Goal: Information Seeking & Learning: Learn about a topic

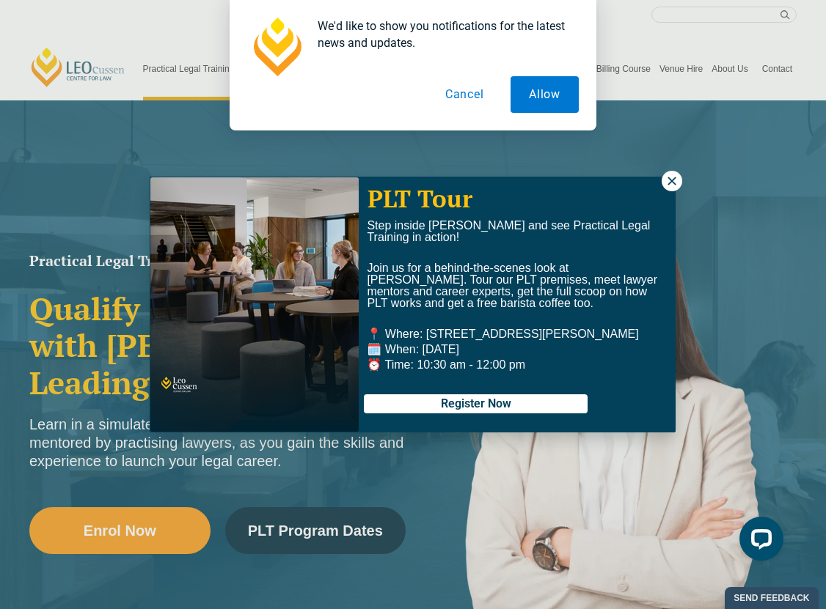
click at [540, 185] on icon at bounding box center [671, 180] width 13 height 13
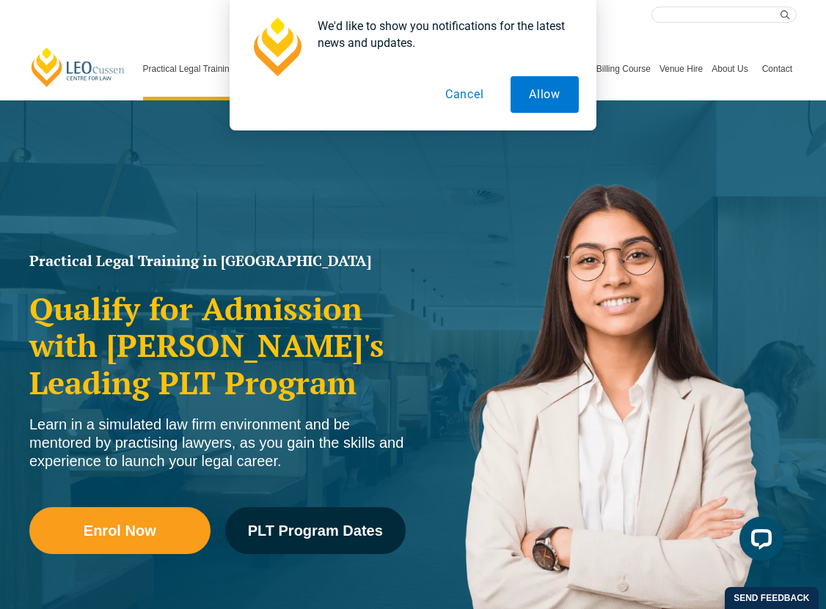
click at [471, 95] on button "Cancel" at bounding box center [465, 94] width 76 height 37
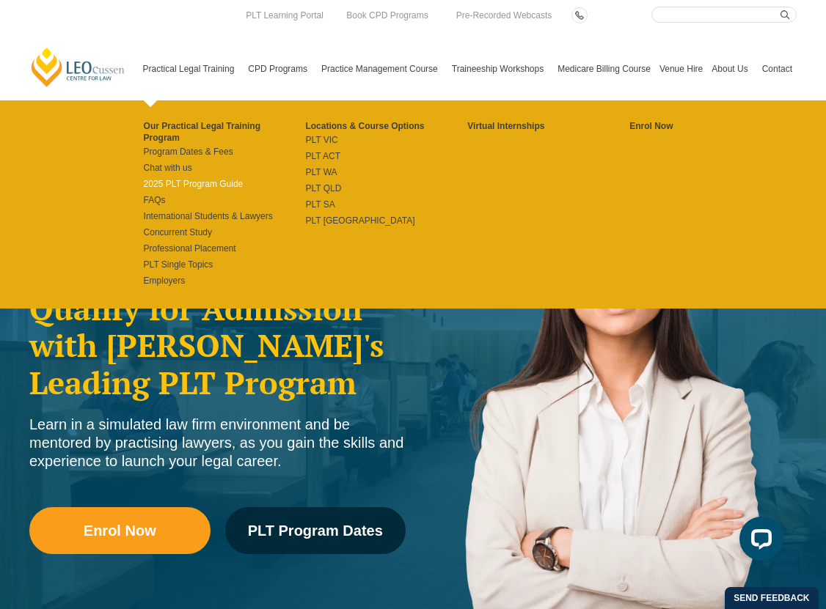
click at [169, 178] on link "2025 PLT Program Guide" at bounding box center [225, 184] width 162 height 12
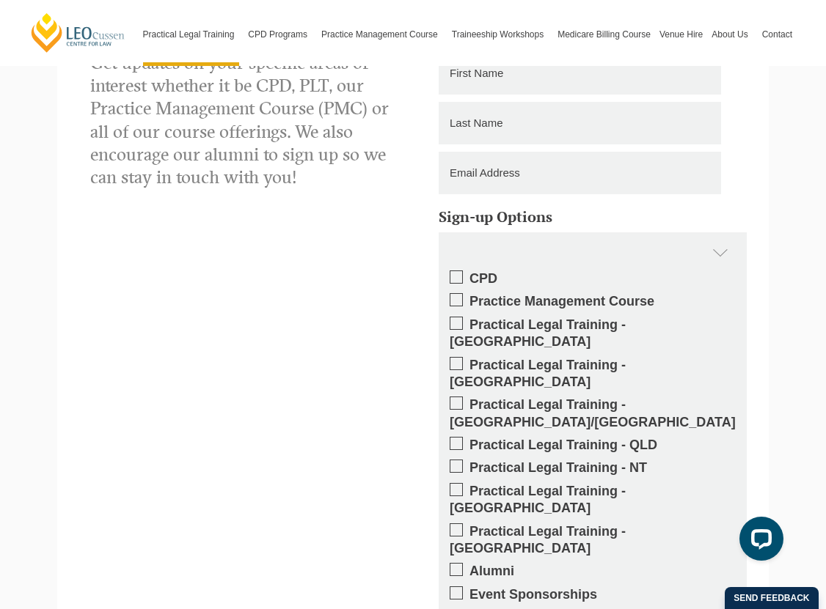
scroll to position [1506, 0]
